Goal: Navigation & Orientation: Find specific page/section

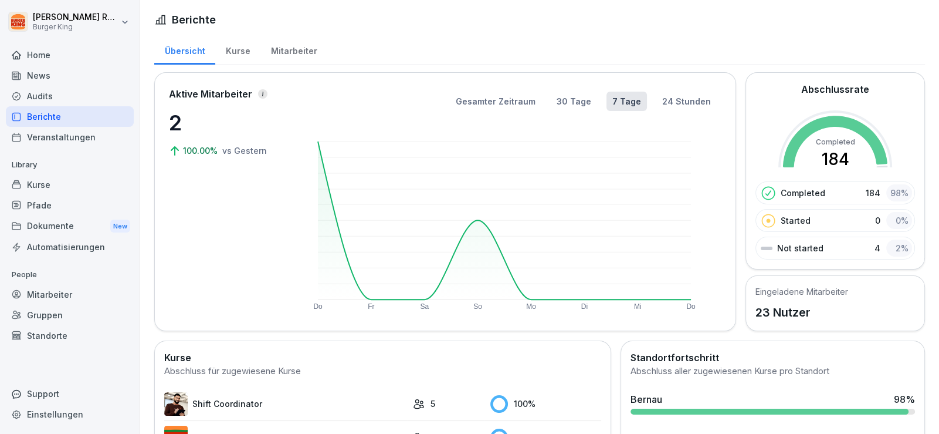
click at [61, 92] on div "Audits" at bounding box center [70, 96] width 128 height 21
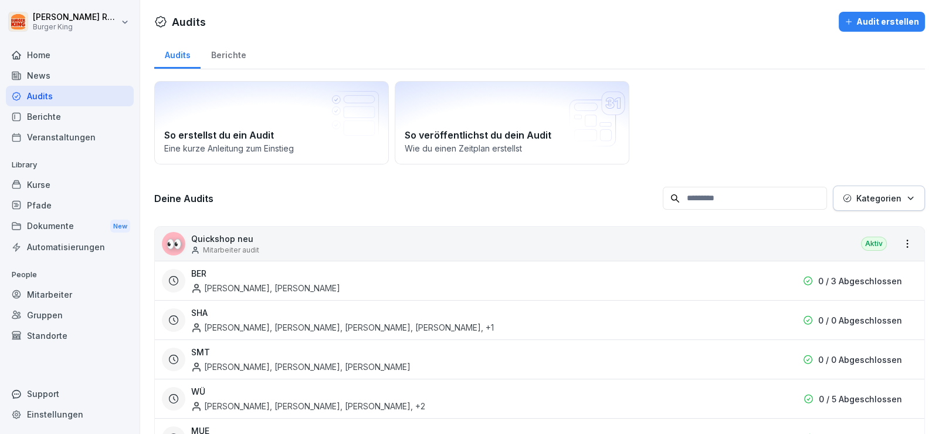
click at [65, 70] on div "News" at bounding box center [70, 75] width 128 height 21
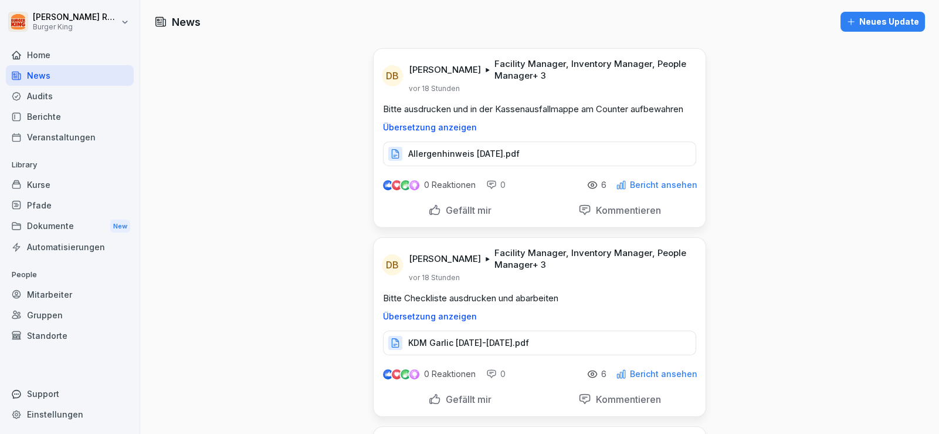
click at [434, 153] on p "Allergenhinweis [DATE].pdf" at bounding box center [463, 154] width 111 height 12
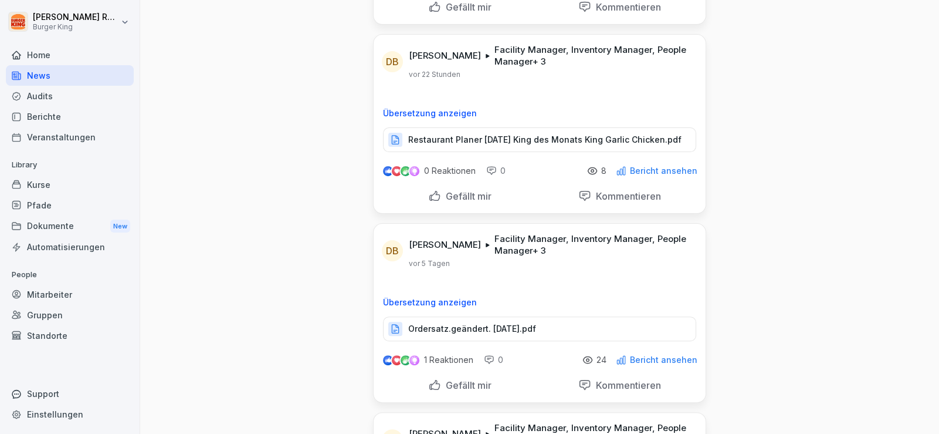
scroll to position [469, 0]
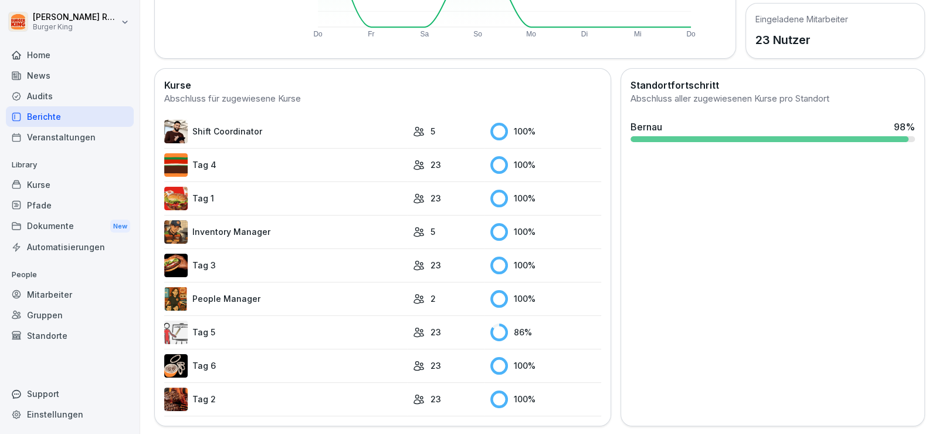
scroll to position [279, 0]
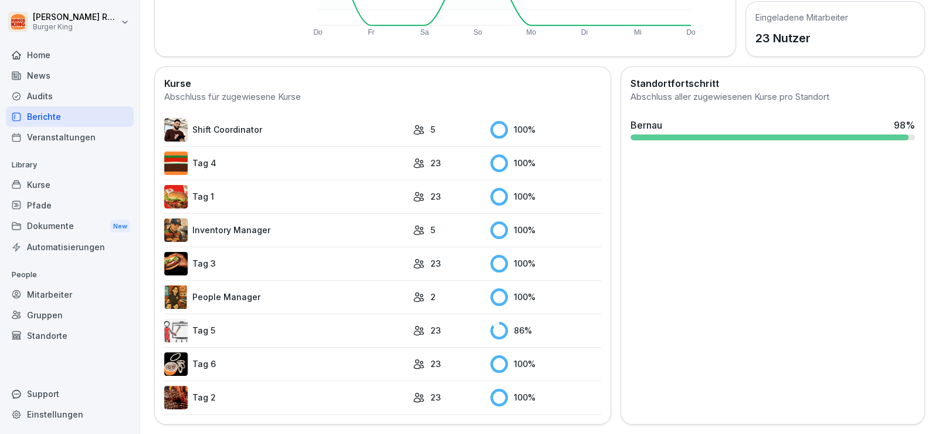
click at [261, 319] on link "Tag 5" at bounding box center [285, 330] width 243 height 23
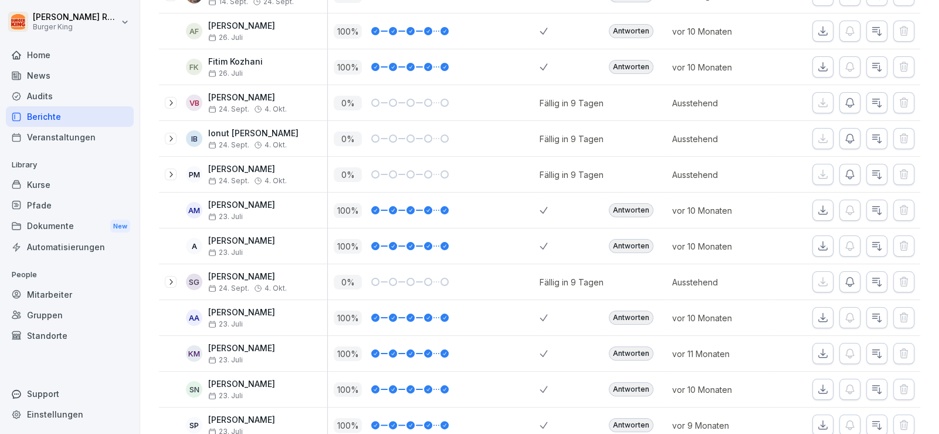
scroll to position [293, 0]
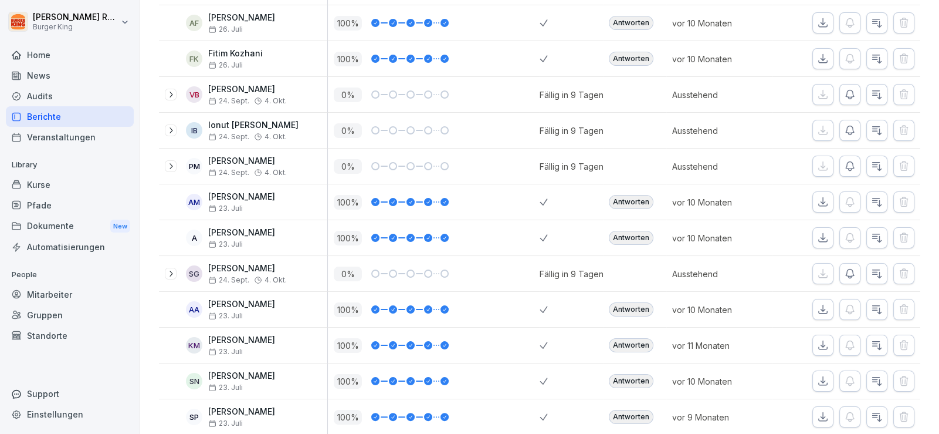
click at [135, 317] on div "Robert Rohrich Burger King Home News Audits Berichte Veranstaltungen Library Ku…" at bounding box center [70, 217] width 140 height 434
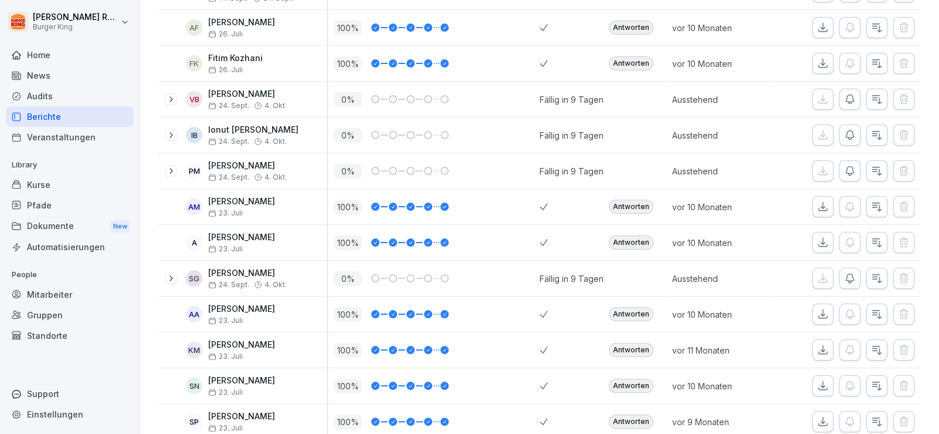
scroll to position [229, 0]
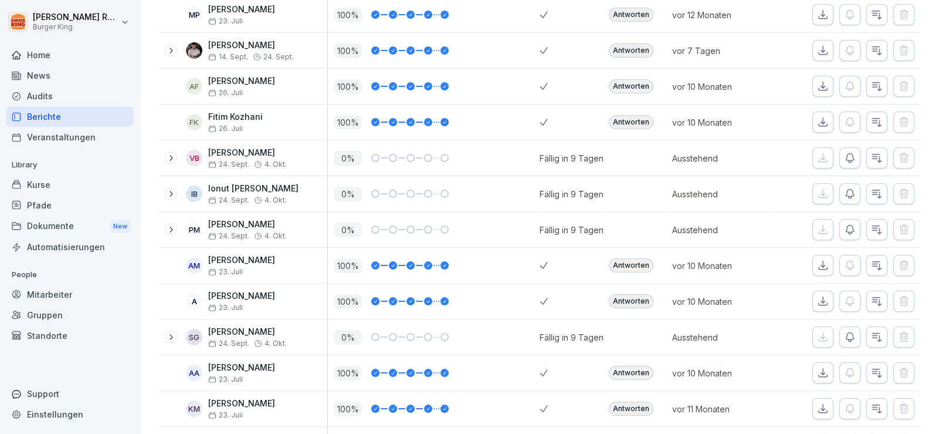
click at [167, 340] on icon at bounding box center [170, 336] width 9 height 9
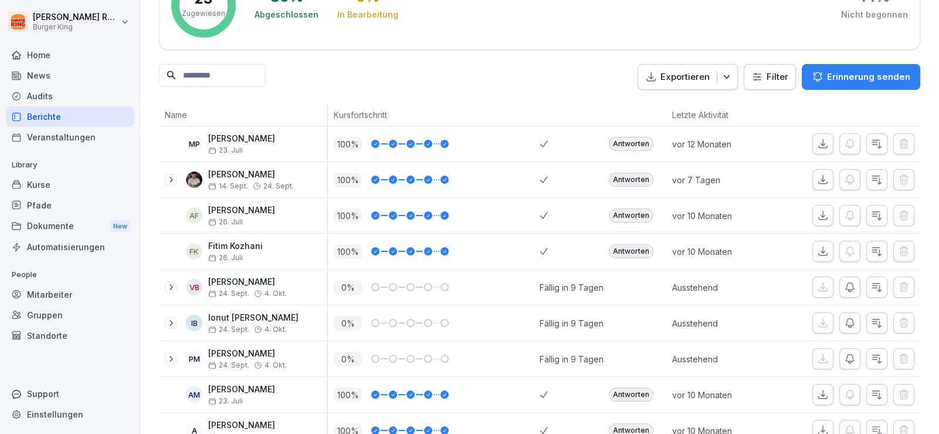
scroll to position [117, 0]
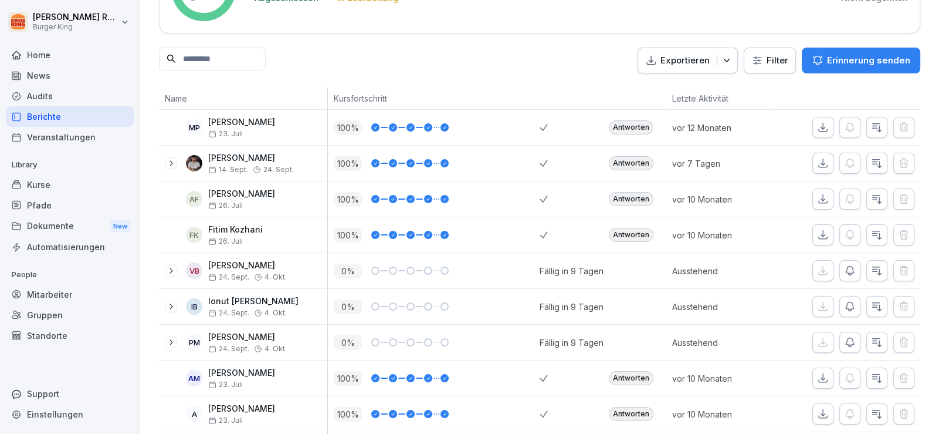
click at [35, 70] on div "News" at bounding box center [70, 75] width 128 height 21
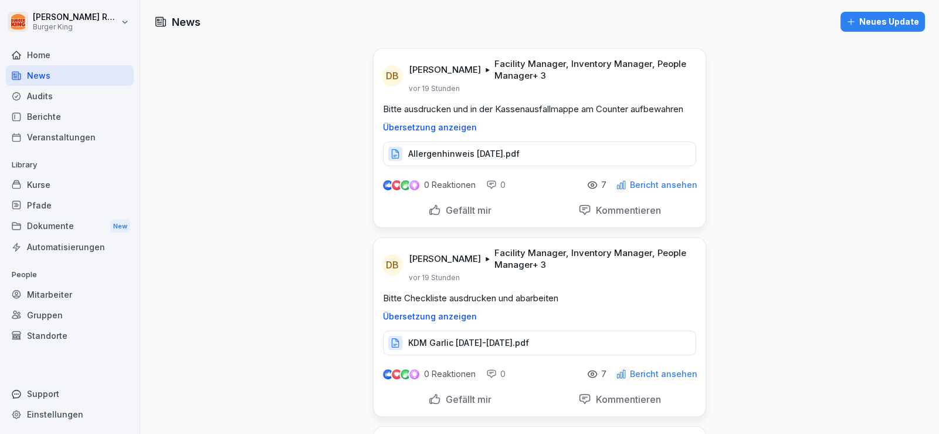
click at [52, 96] on div "Audits" at bounding box center [70, 96] width 128 height 21
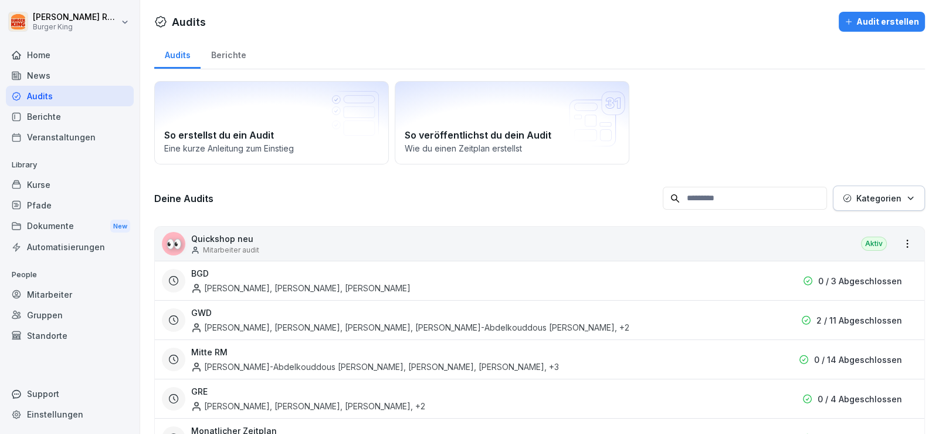
click at [50, 122] on div "Berichte" at bounding box center [70, 116] width 128 height 21
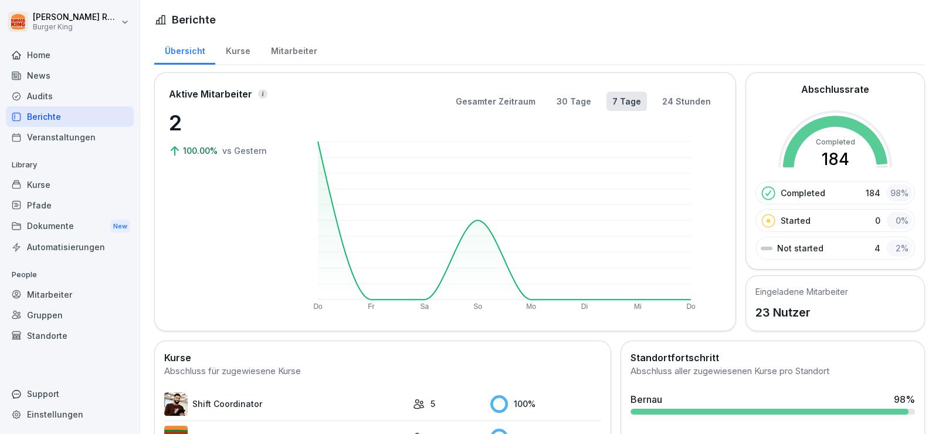
click at [300, 53] on div "Mitarbeiter" at bounding box center [293, 50] width 67 height 30
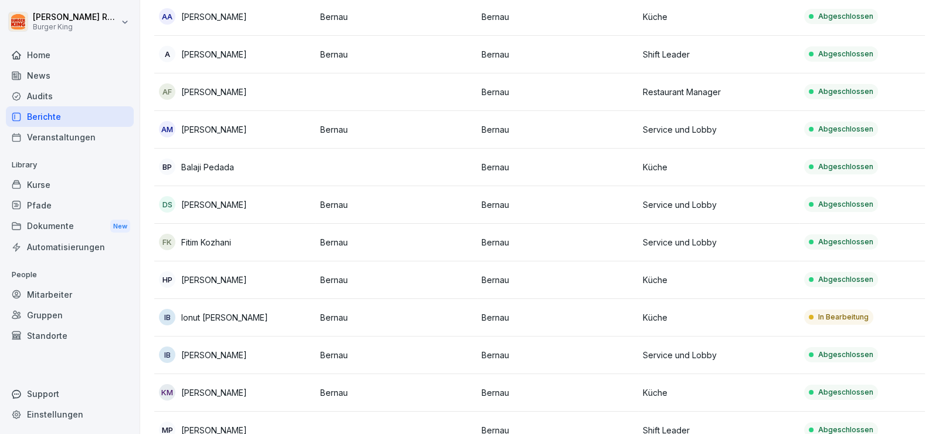
scroll to position [176, 0]
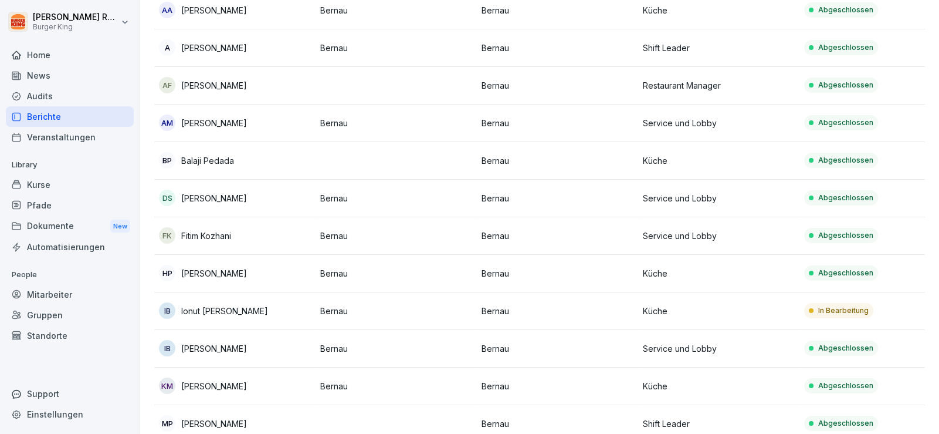
click at [229, 312] on p "Ionut Marius Brinzei" at bounding box center [224, 310] width 87 height 12
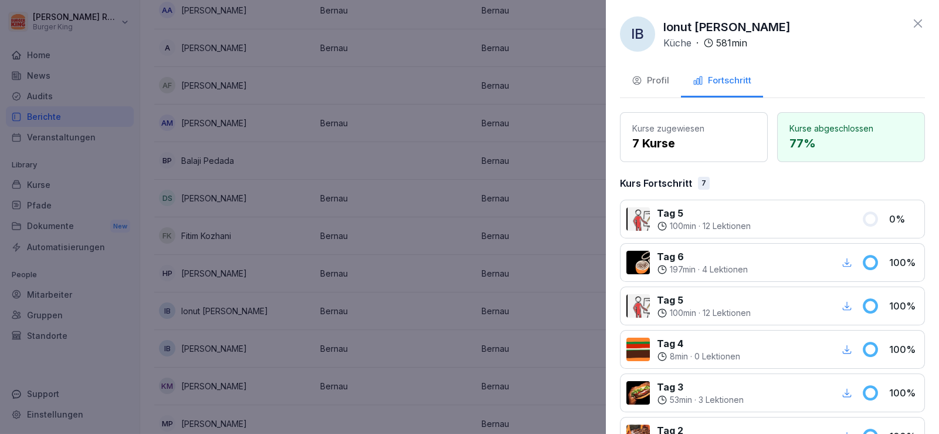
click at [649, 69] on button "Profil" at bounding box center [650, 82] width 61 height 32
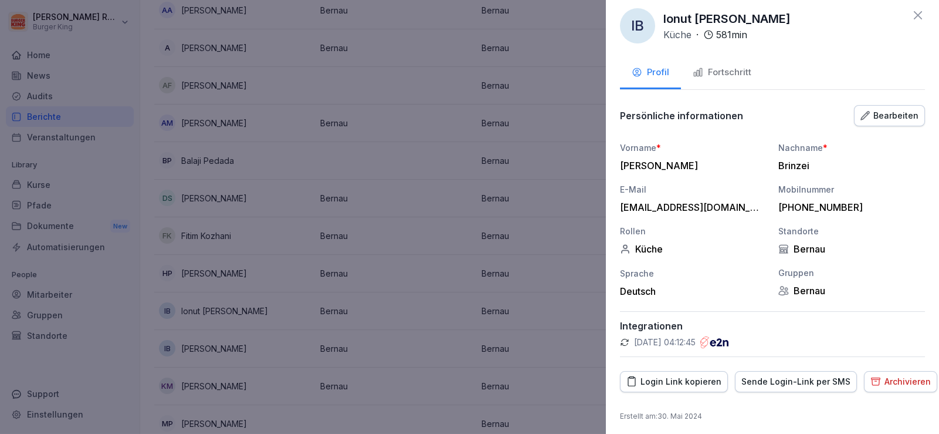
scroll to position [11, 0]
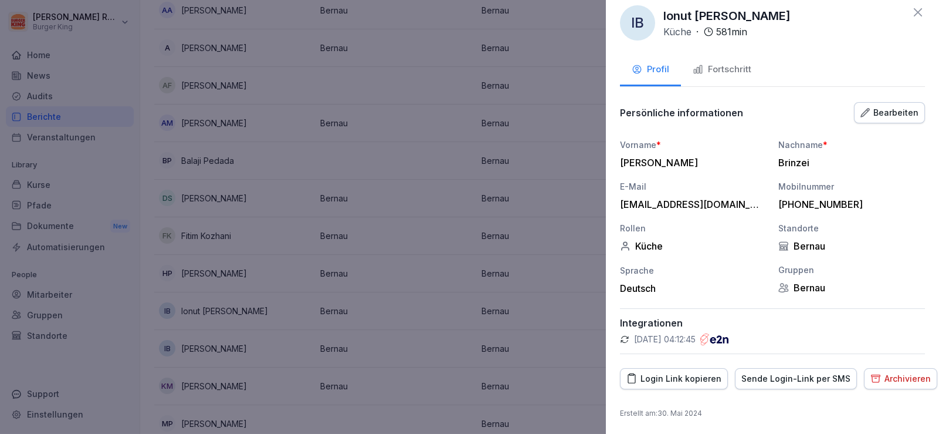
click at [678, 384] on div "Login Link kopieren" at bounding box center [674, 378] width 95 height 13
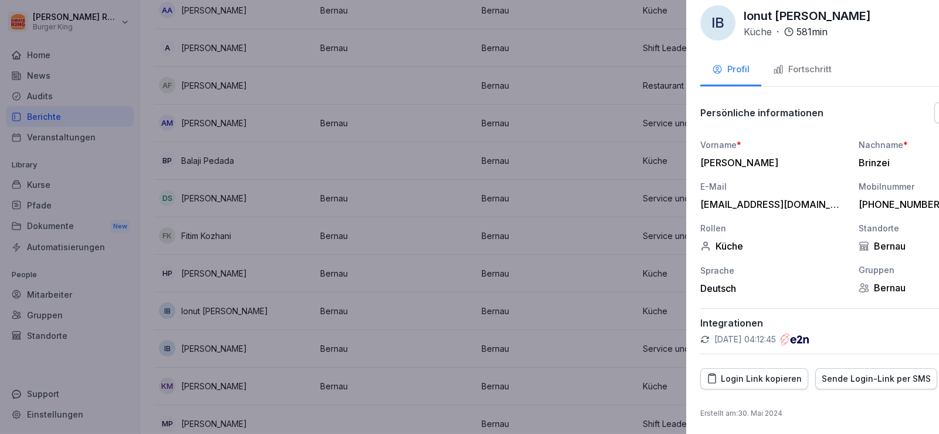
click at [464, 206] on div at bounding box center [469, 217] width 939 height 434
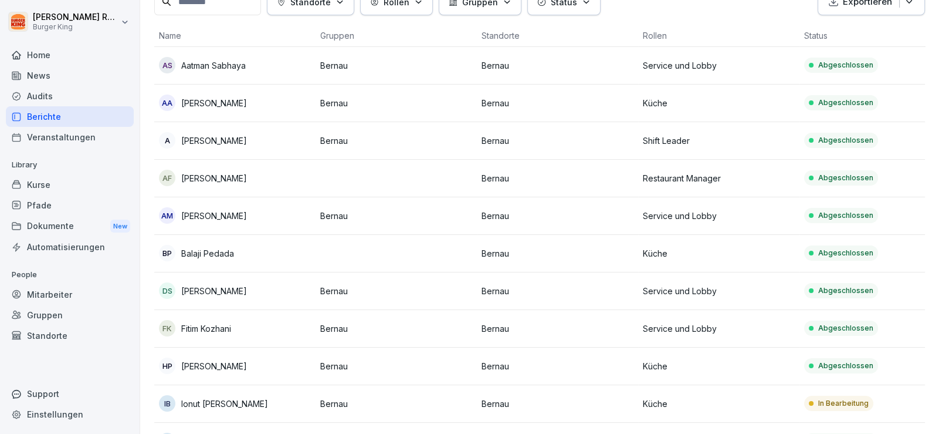
scroll to position [0, 0]
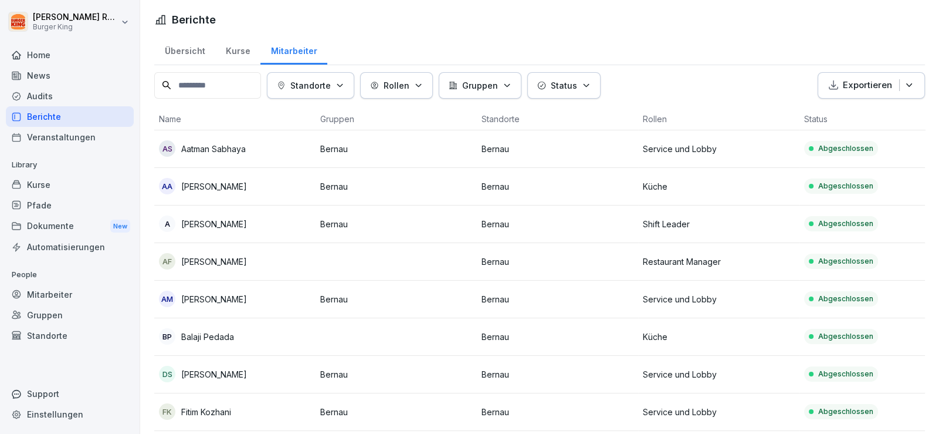
click at [42, 82] on div "News" at bounding box center [70, 75] width 128 height 21
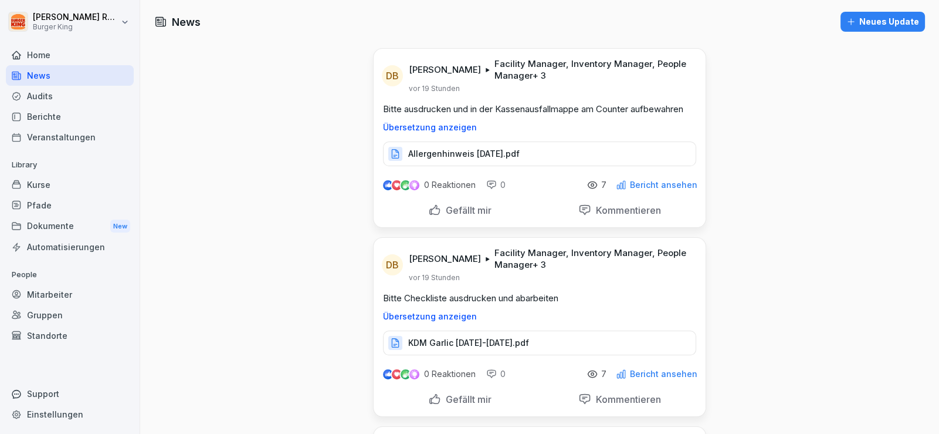
click at [41, 89] on div "Audits" at bounding box center [70, 96] width 128 height 21
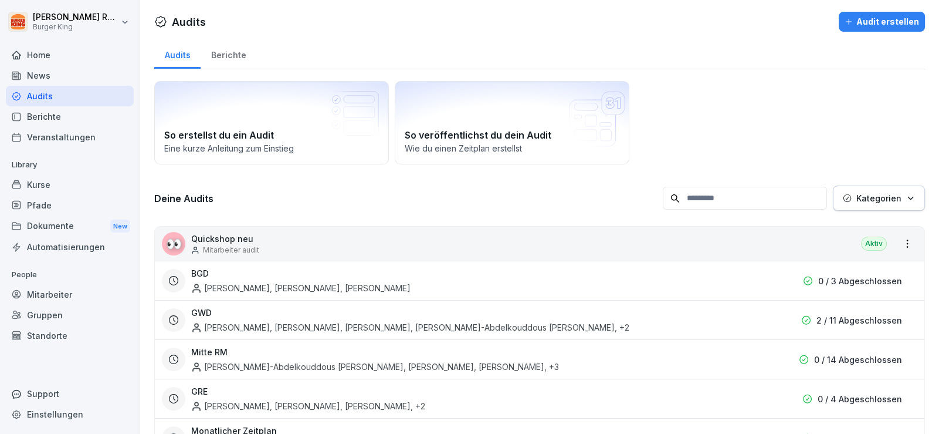
click at [41, 73] on div "News" at bounding box center [70, 75] width 128 height 21
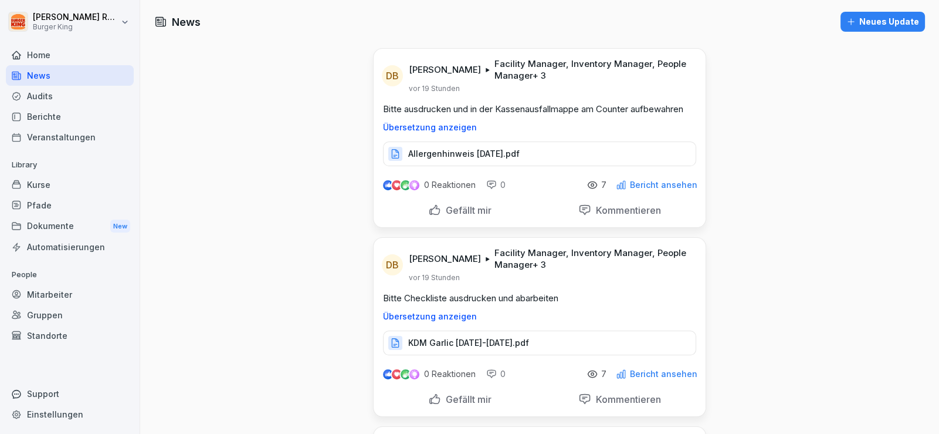
click at [40, 97] on div "Audits" at bounding box center [70, 96] width 128 height 21
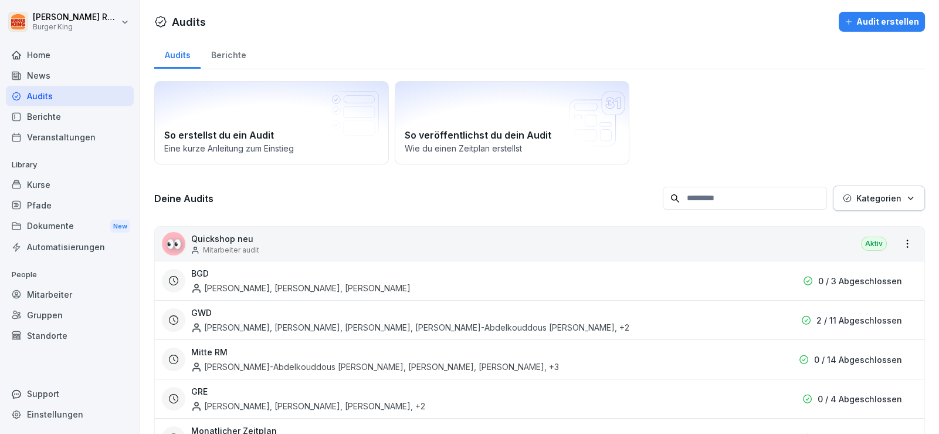
click at [226, 56] on div "Berichte" at bounding box center [229, 54] width 56 height 30
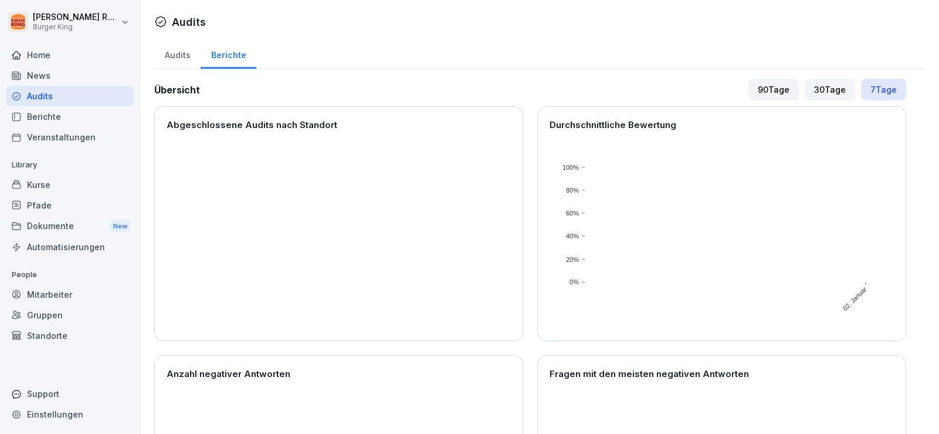
click at [44, 50] on div "Home" at bounding box center [70, 55] width 128 height 21
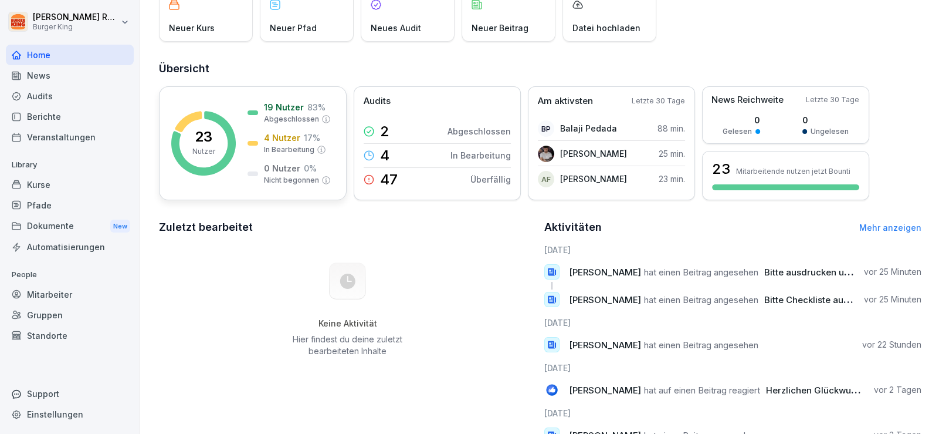
scroll to position [218, 0]
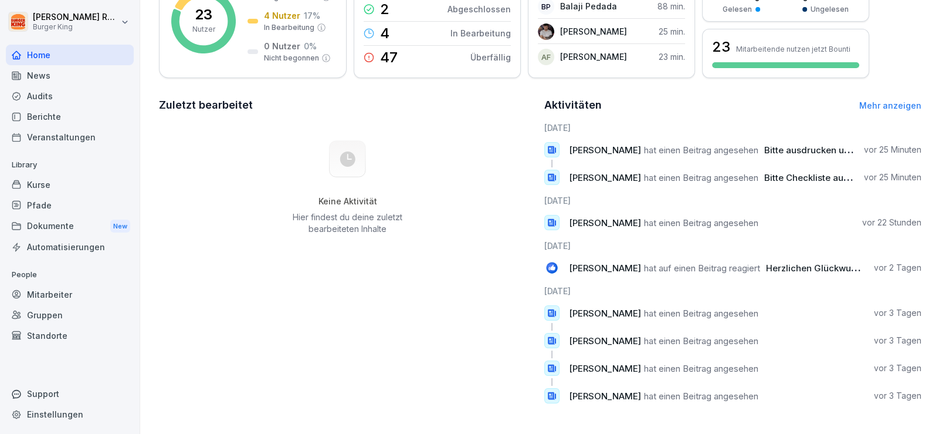
click at [424, 231] on div "Keine Aktivität Hier findest du deine zuletzt bearbeiteten Inhalte" at bounding box center [347, 187] width 377 height 132
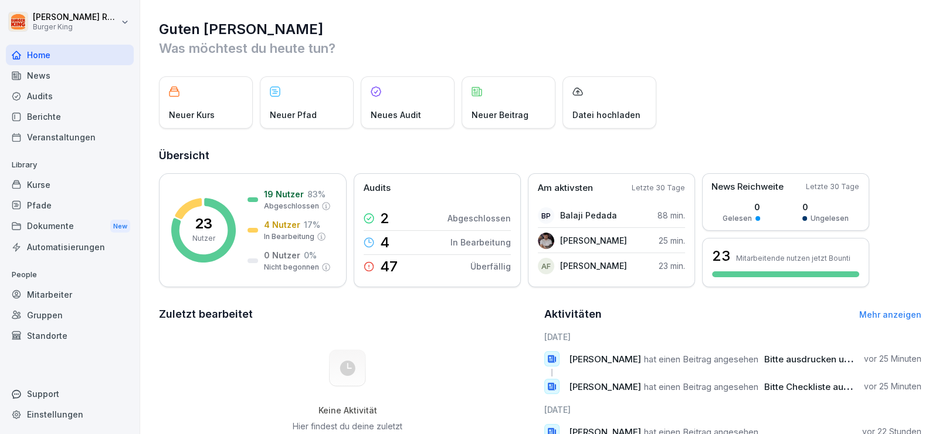
scroll to position [0, 0]
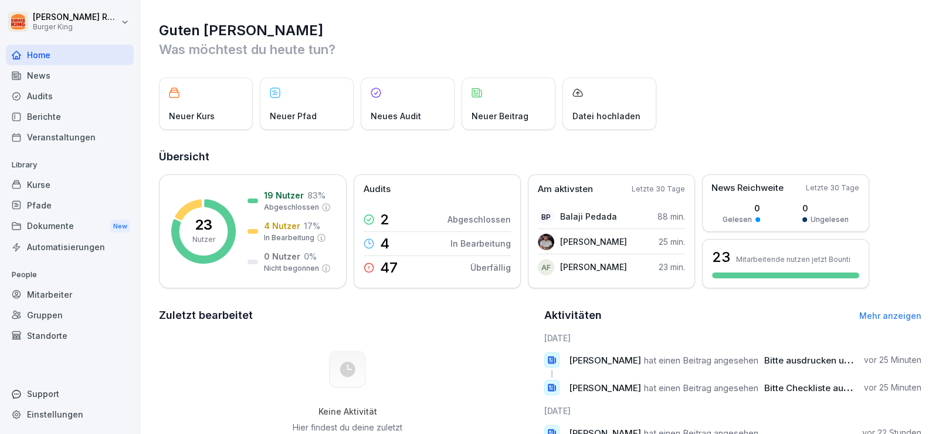
click at [48, 71] on div "News" at bounding box center [70, 75] width 128 height 21
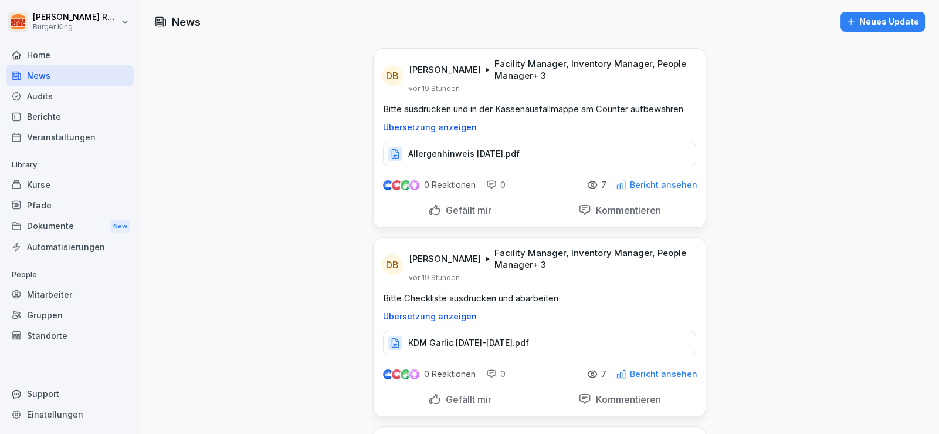
click at [41, 90] on div "Audits" at bounding box center [70, 96] width 128 height 21
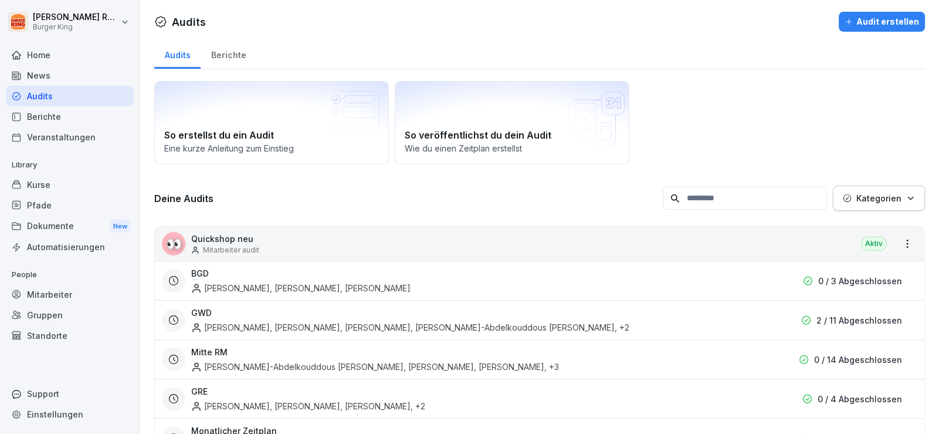
click at [41, 76] on div "News" at bounding box center [70, 75] width 128 height 21
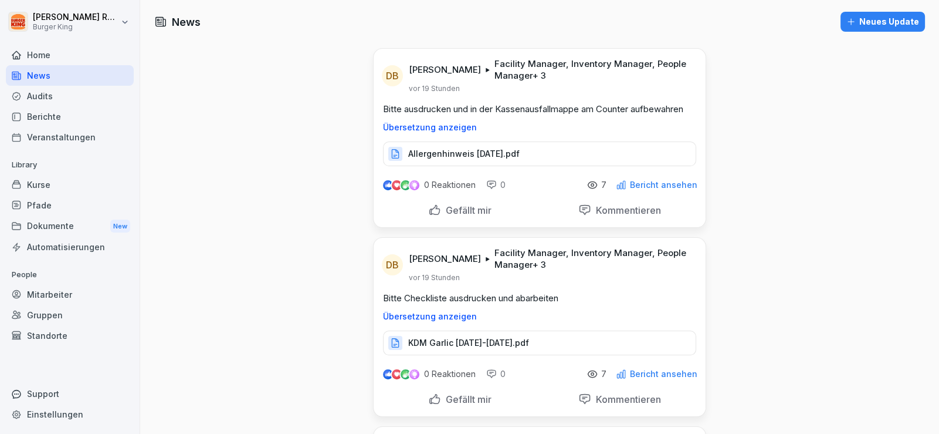
click at [41, 100] on div "Audits" at bounding box center [70, 96] width 128 height 21
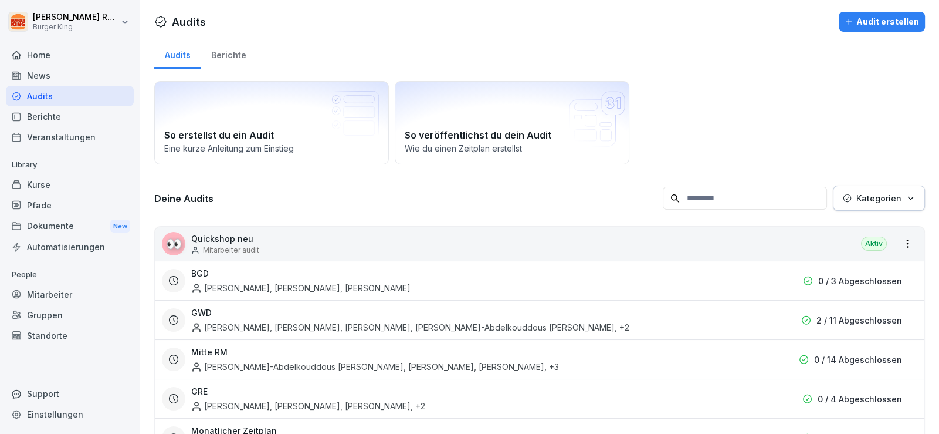
click at [235, 52] on div "Berichte" at bounding box center [229, 54] width 56 height 30
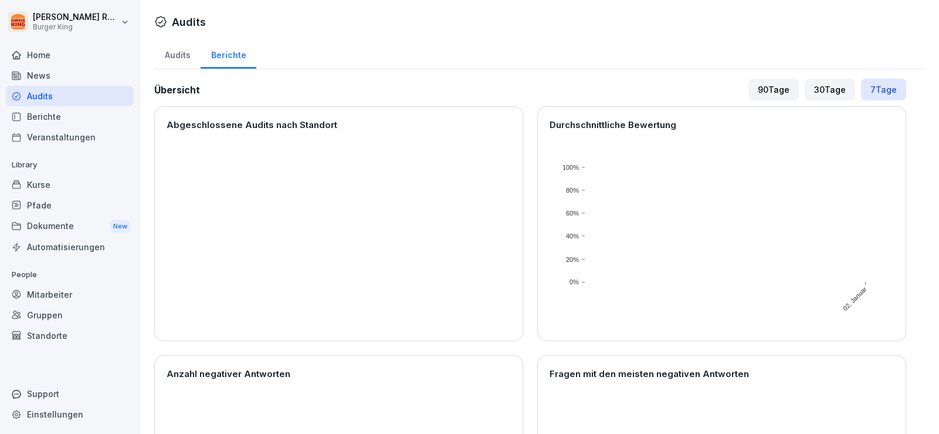
click at [50, 114] on div "Berichte" at bounding box center [70, 116] width 128 height 21
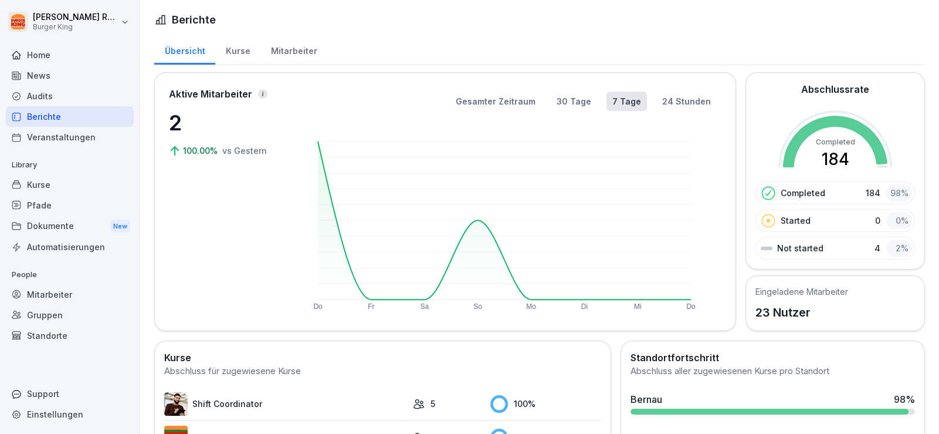
click at [292, 48] on div "Mitarbeiter" at bounding box center [293, 50] width 67 height 30
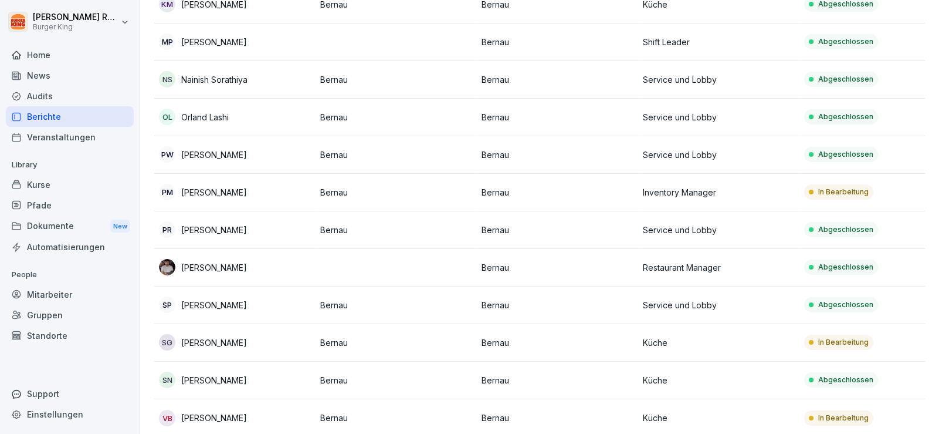
scroll to position [586, 0]
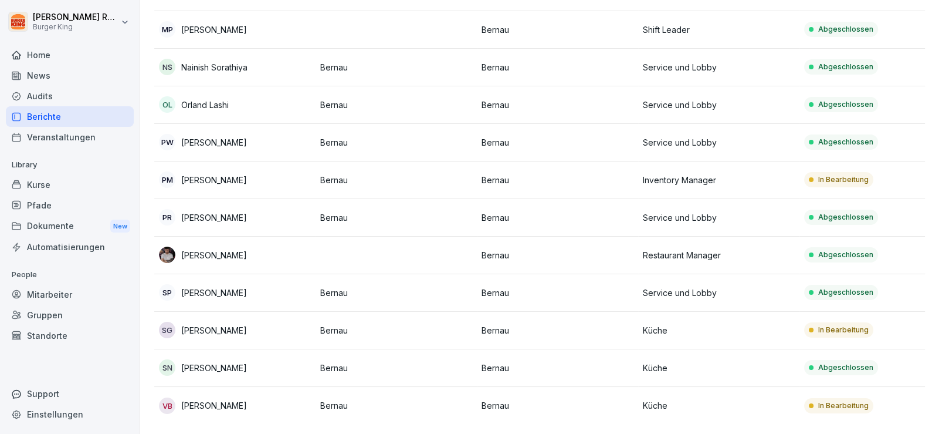
click at [201, 324] on p "Sorin Glodeanu" at bounding box center [214, 330] width 66 height 12
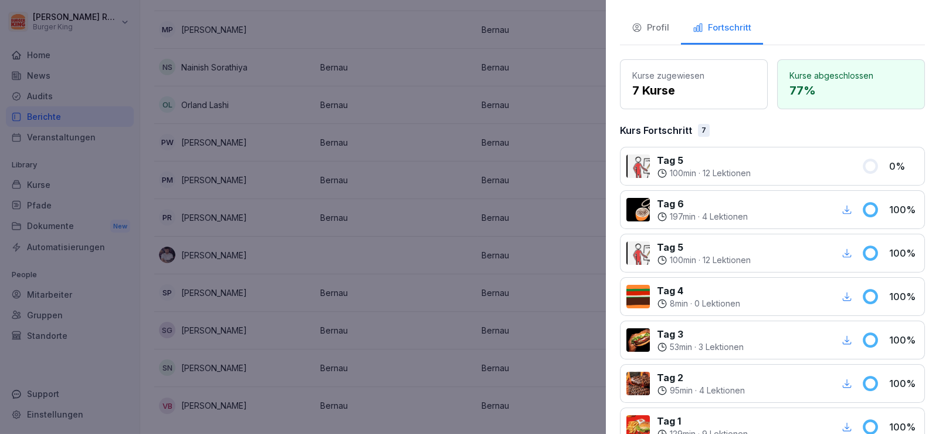
scroll to position [117, 0]
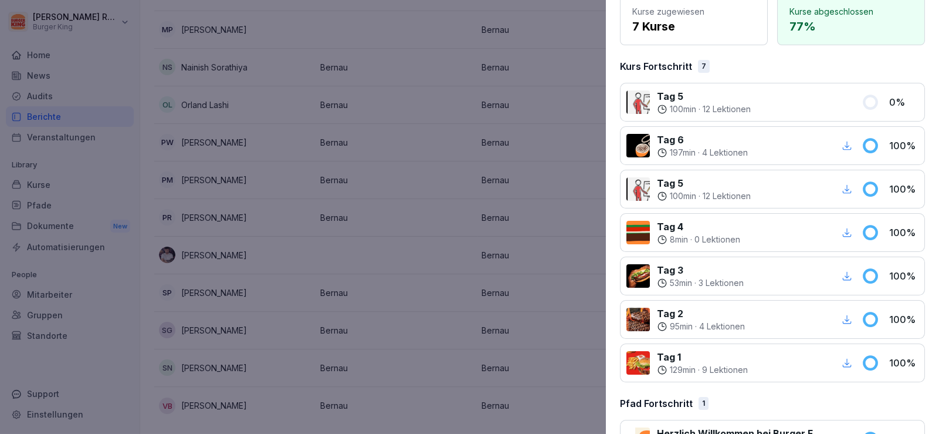
click at [437, 184] on div at bounding box center [469, 217] width 939 height 434
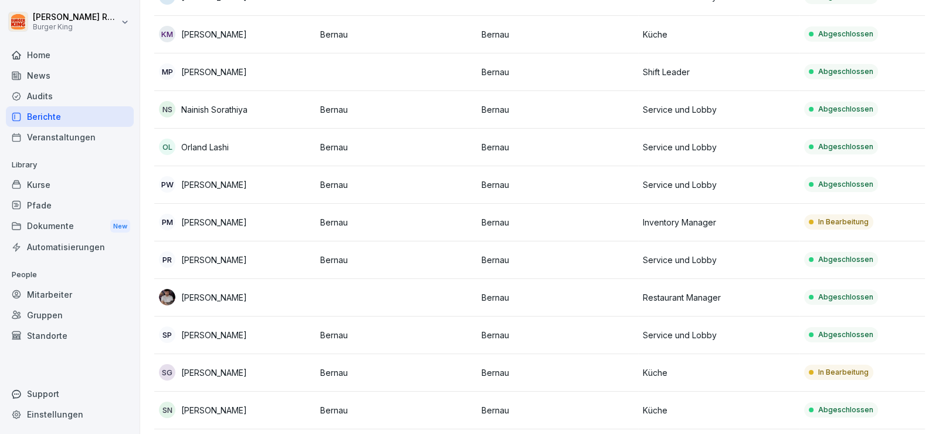
scroll to position [586, 0]
